Goal: Find contact information: Find contact information

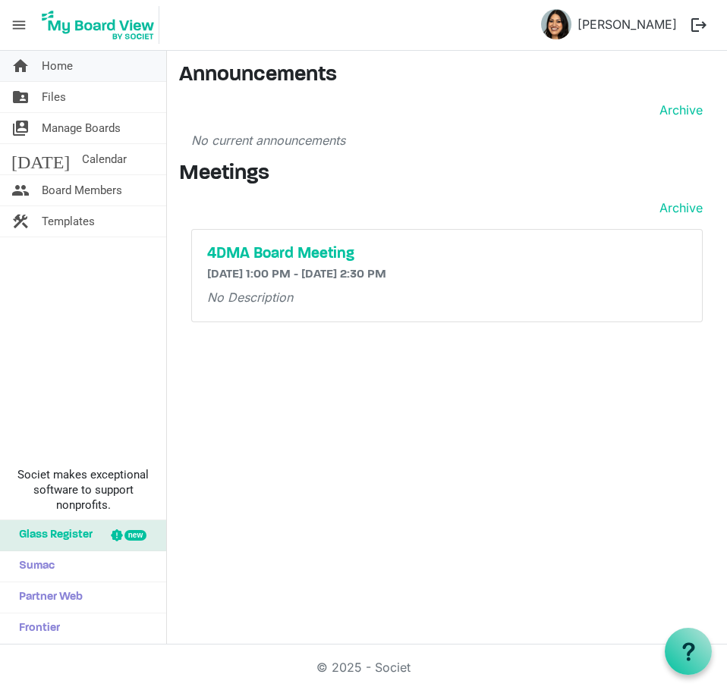
click at [80, 74] on link "home Home" at bounding box center [83, 66] width 166 height 30
click at [96, 68] on link "home Home" at bounding box center [83, 66] width 166 height 30
click at [74, 90] on link "folder_shared Files" at bounding box center [83, 97] width 166 height 30
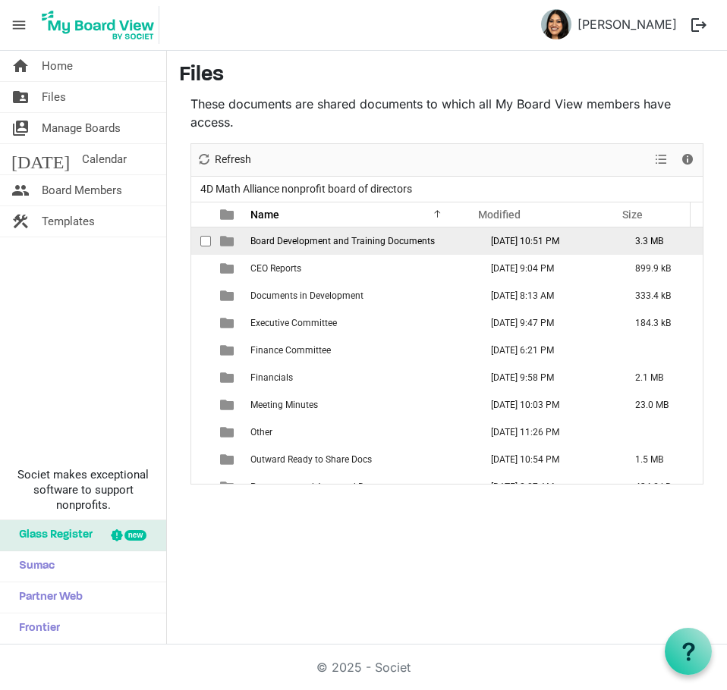
click at [378, 249] on td "Board Development and Training Documents" at bounding box center [360, 241] width 229 height 27
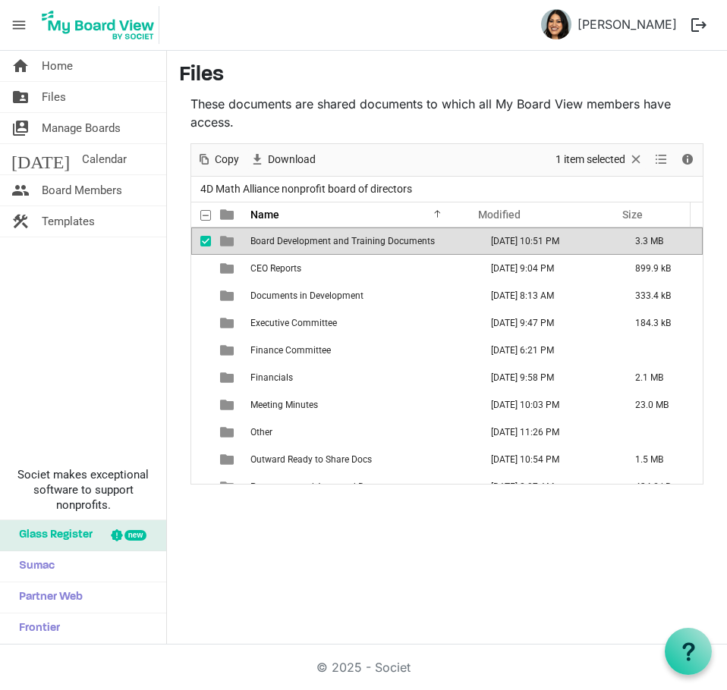
click at [404, 247] on td "Board Development and Training Documents" at bounding box center [360, 241] width 229 height 27
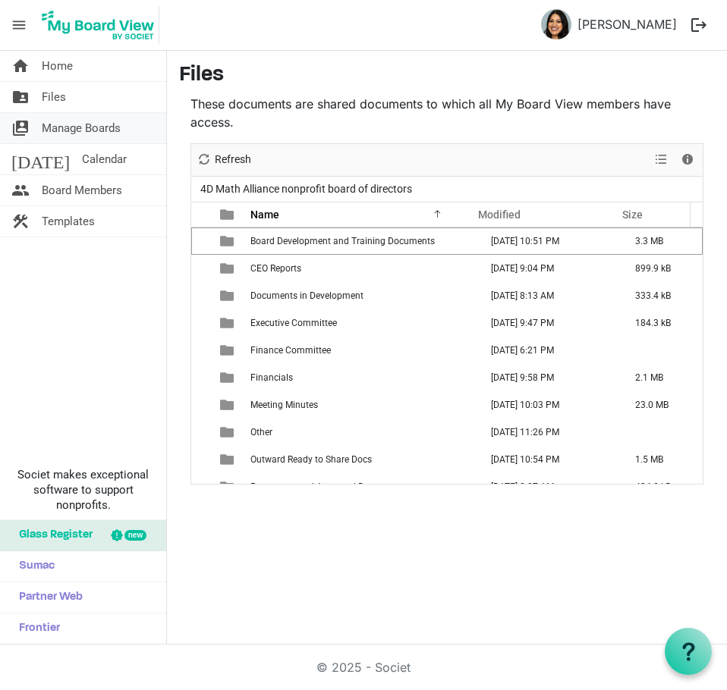
click at [109, 125] on span "Manage Boards" at bounding box center [81, 128] width 79 height 30
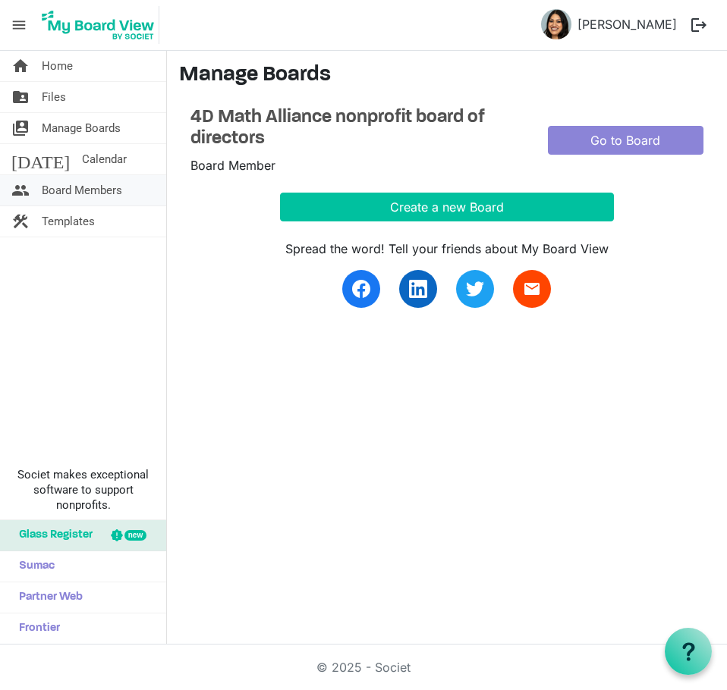
click at [77, 190] on span "Board Members" at bounding box center [82, 190] width 80 height 30
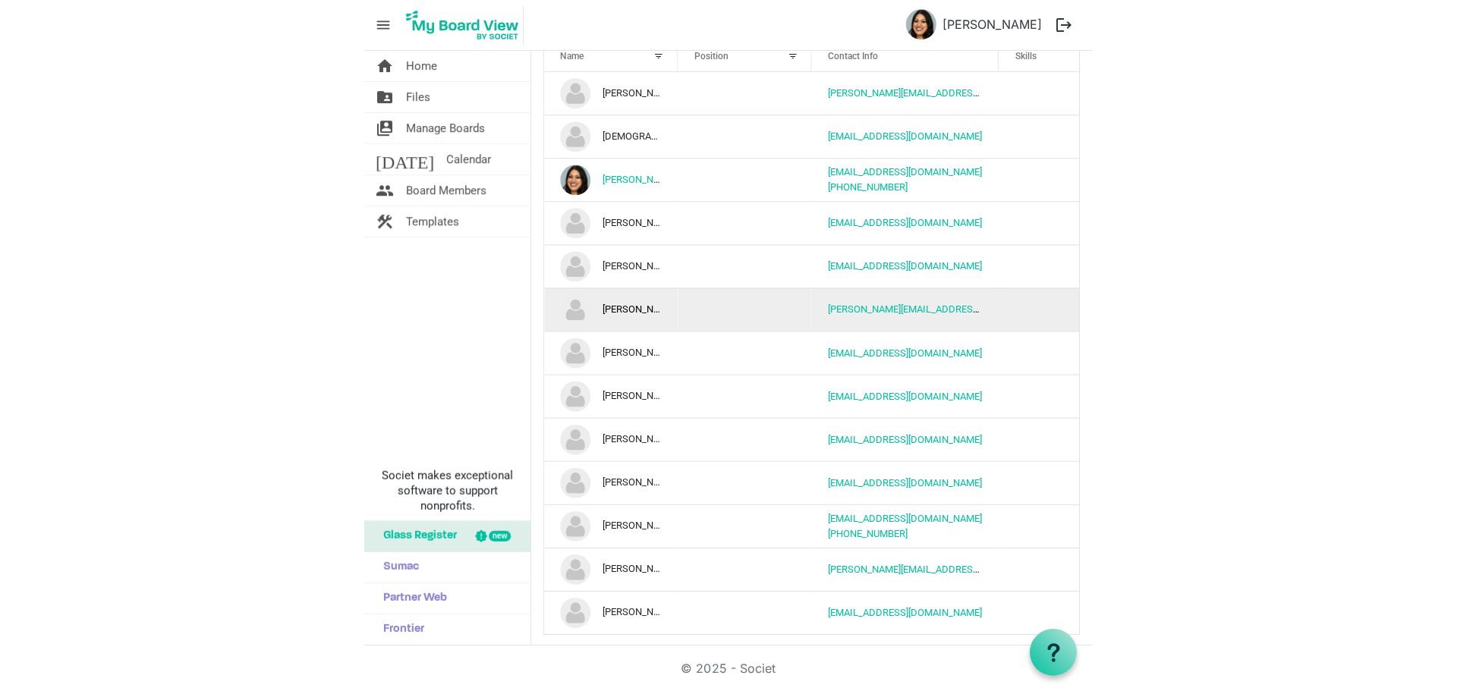
scroll to position [77, 0]
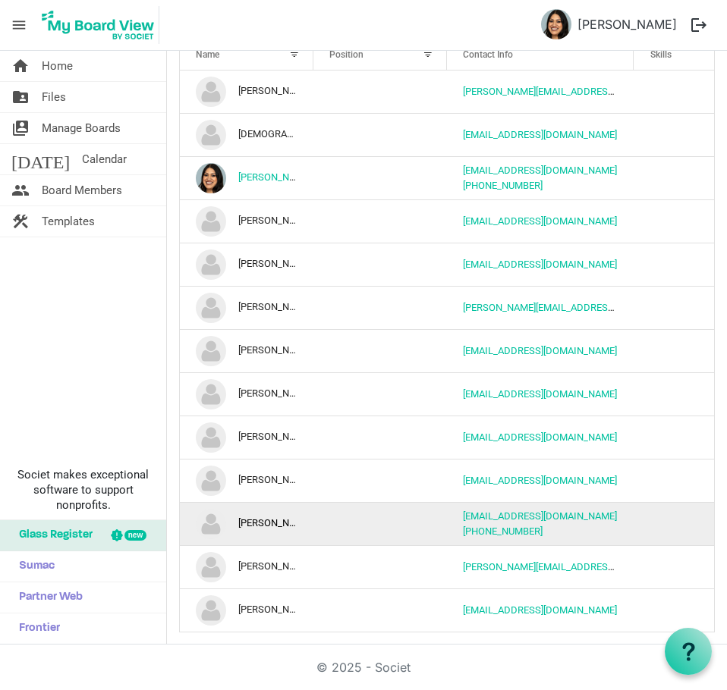
click at [275, 525] on td "Nancee Ruzicka" at bounding box center [247, 523] width 134 height 43
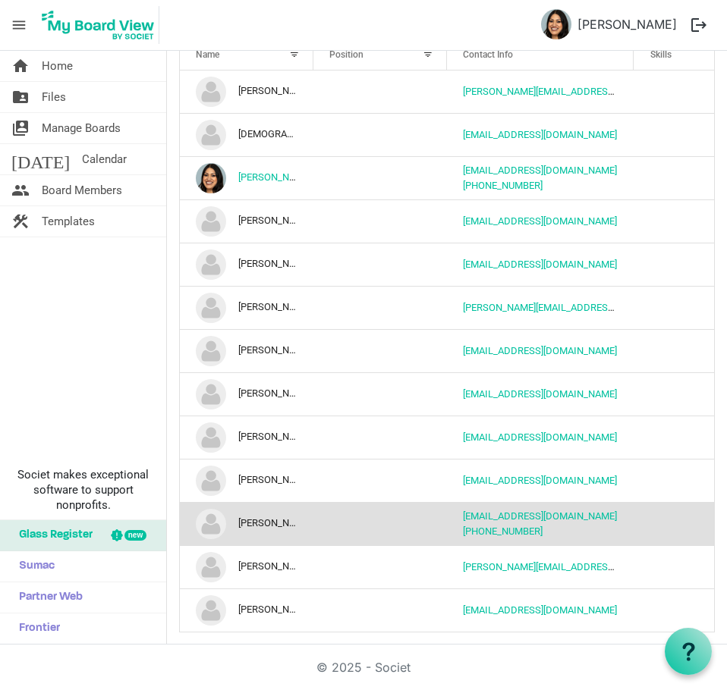
click at [275, 525] on td "Nancee Ruzicka" at bounding box center [247, 523] width 134 height 43
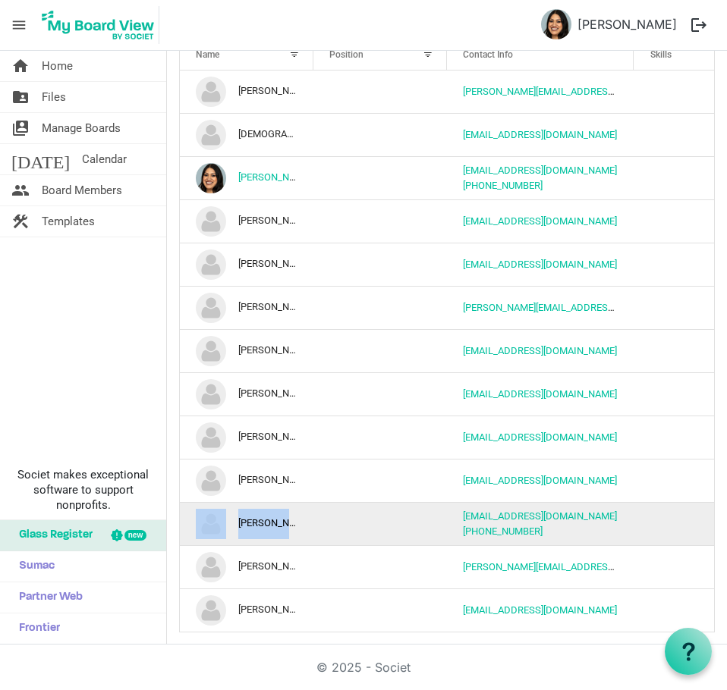
click at [275, 525] on td "Nancee Ruzicka" at bounding box center [247, 523] width 134 height 43
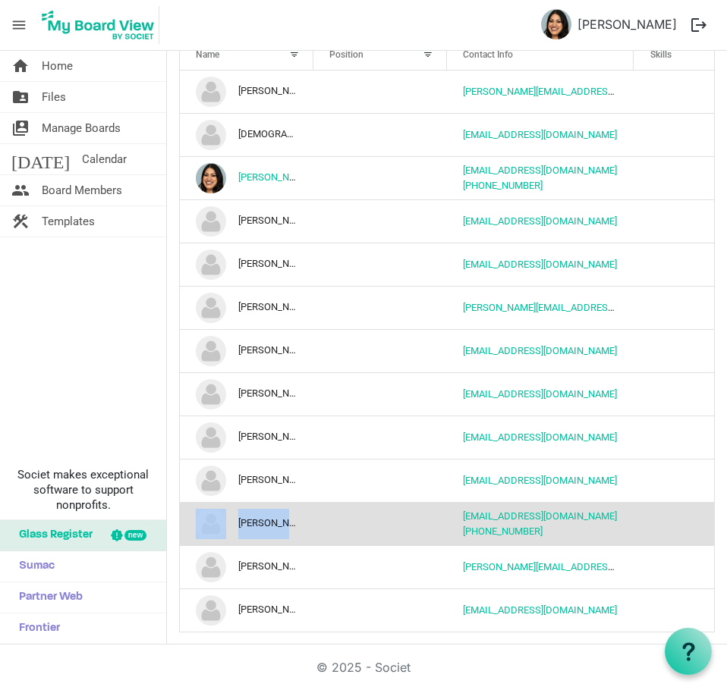
click at [275, 524] on td "Nancee Ruzicka" at bounding box center [247, 523] width 134 height 43
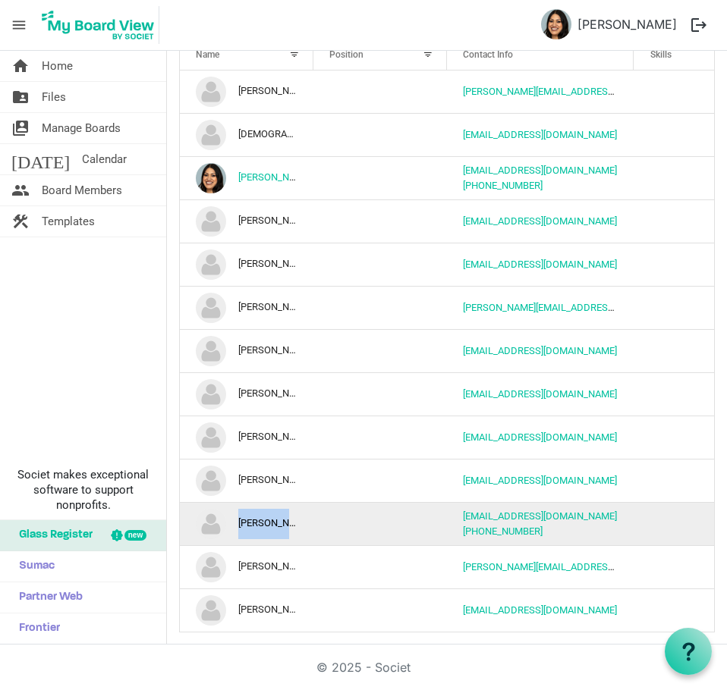
drag, startPoint x: 239, startPoint y: 524, endPoint x: 376, endPoint y: 514, distance: 137.6
click at [376, 514] on tr "Nancee Ruzicka nanceer@hotmail.com 920-216-6379" at bounding box center [447, 523] width 534 height 43
copy td "Nancee Ruzicka"
click at [314, 528] on td "column header Position" at bounding box center [380, 523] width 134 height 43
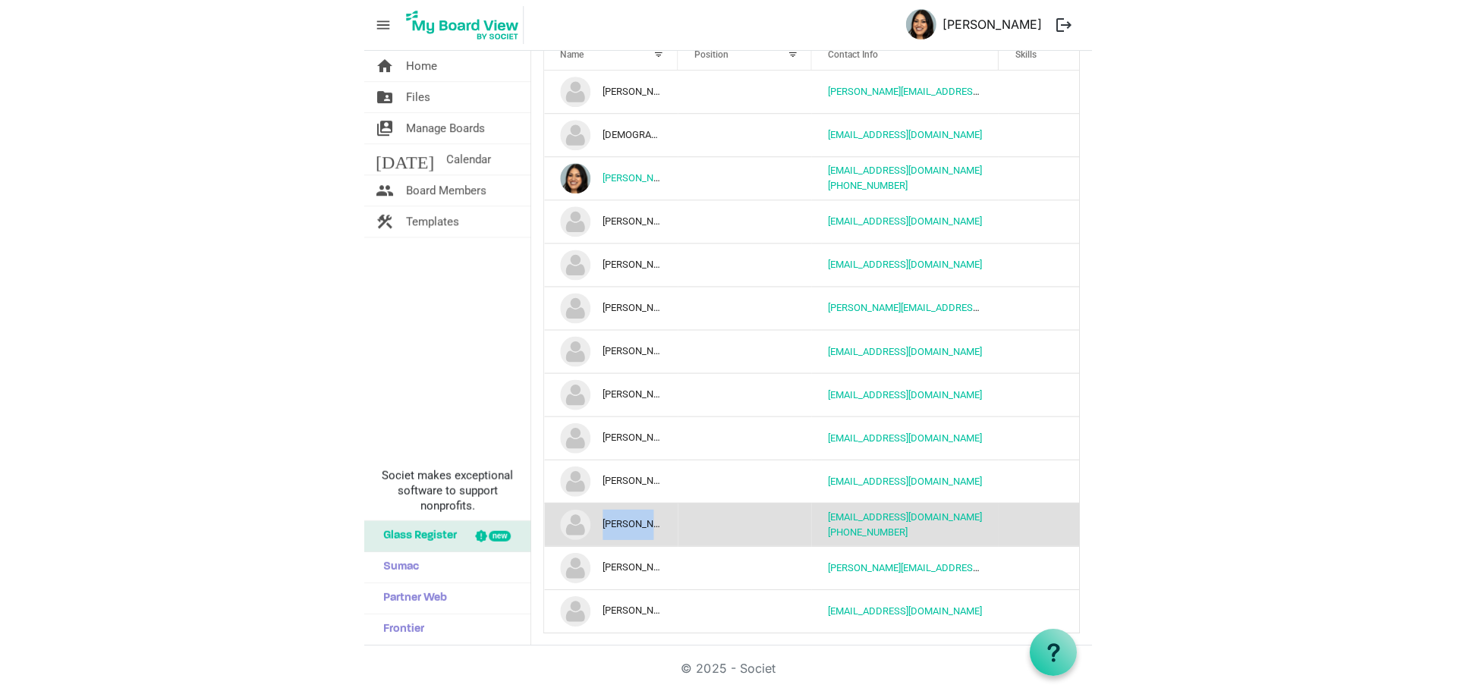
scroll to position [77, 0]
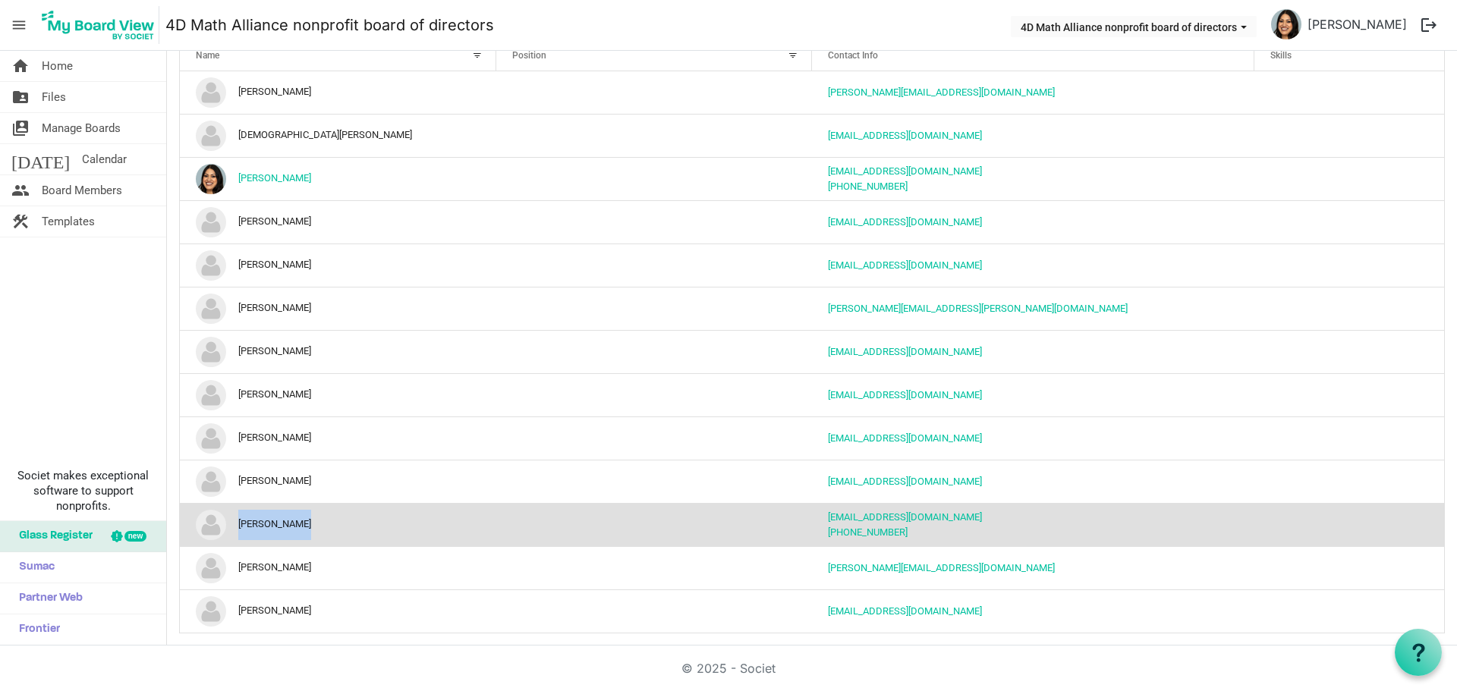
click at [347, 529] on td "Nancee Ruzicka" at bounding box center [338, 524] width 316 height 43
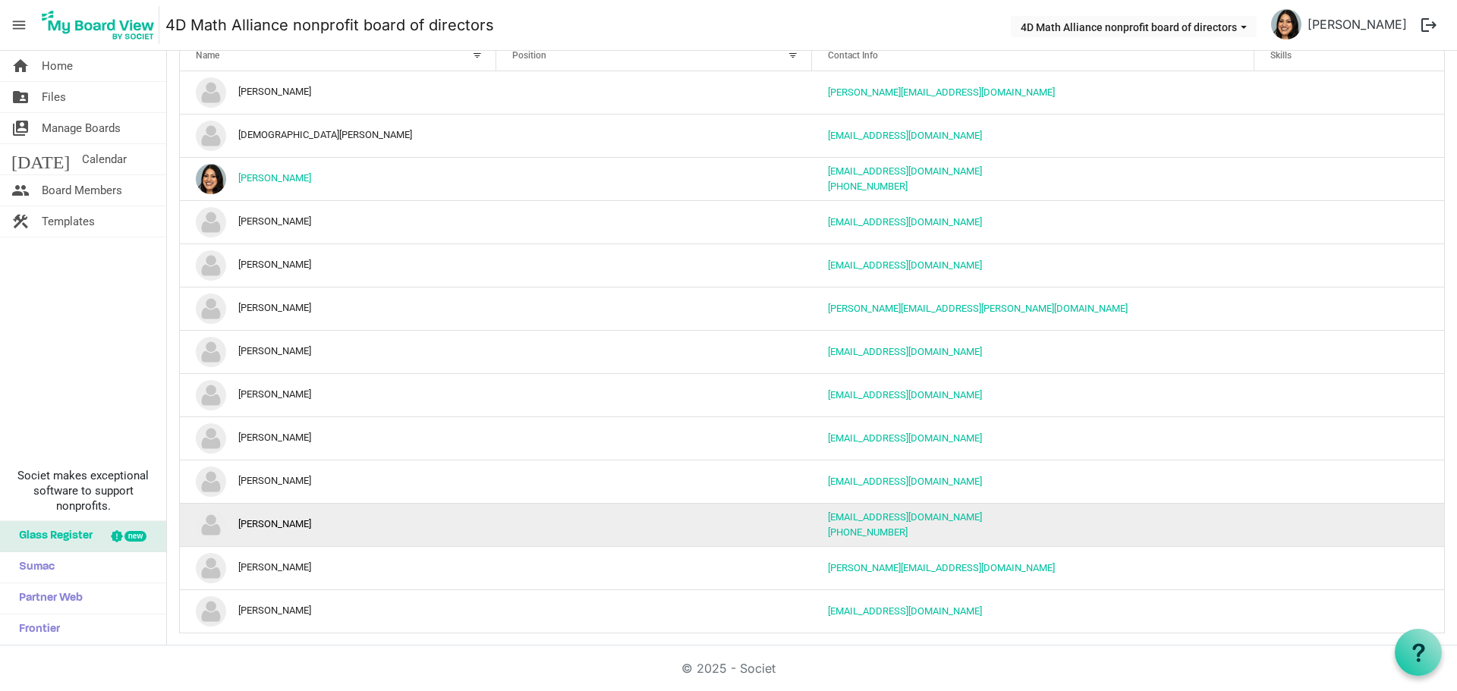
drag, startPoint x: 315, startPoint y: 527, endPoint x: 224, endPoint y: 524, distance: 91.1
click at [224, 524] on td "Nancee Ruzicka" at bounding box center [338, 524] width 316 height 43
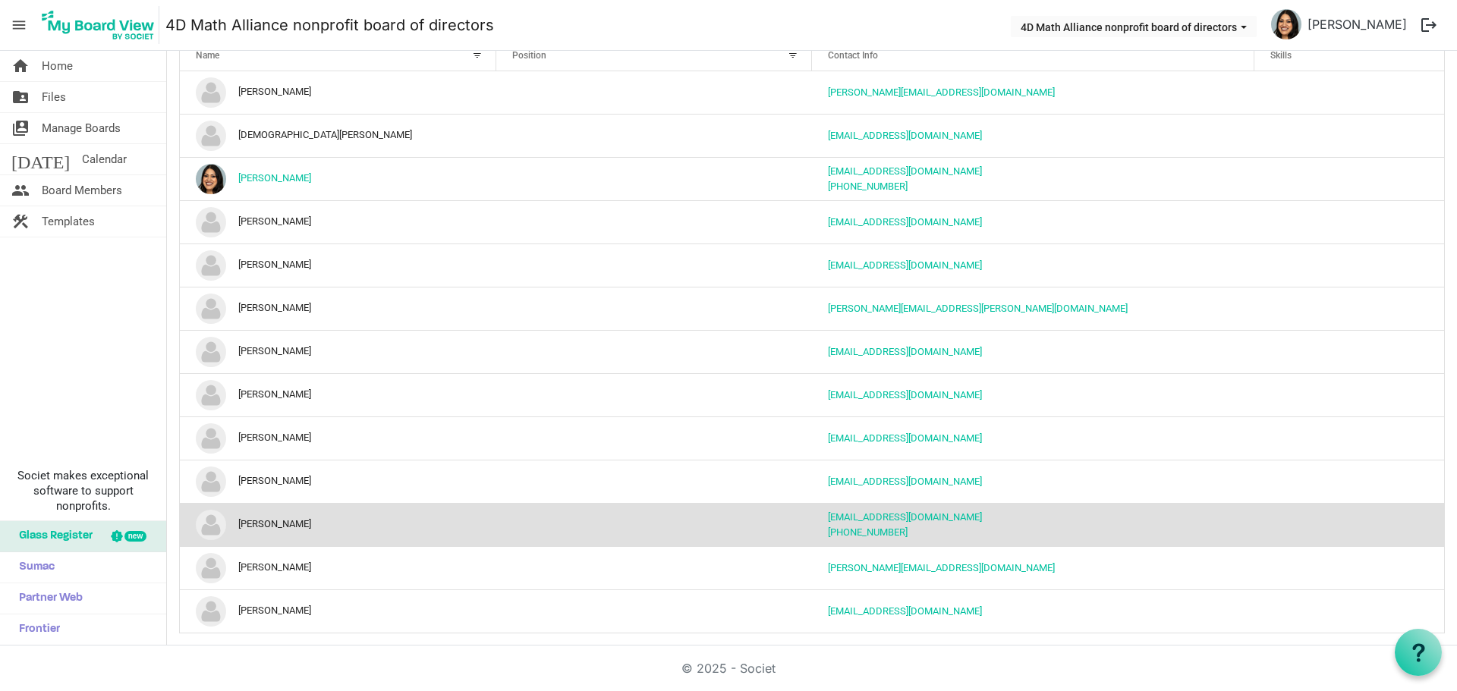
copy td "Nancee Ruzicka"
